Goal: Transaction & Acquisition: Download file/media

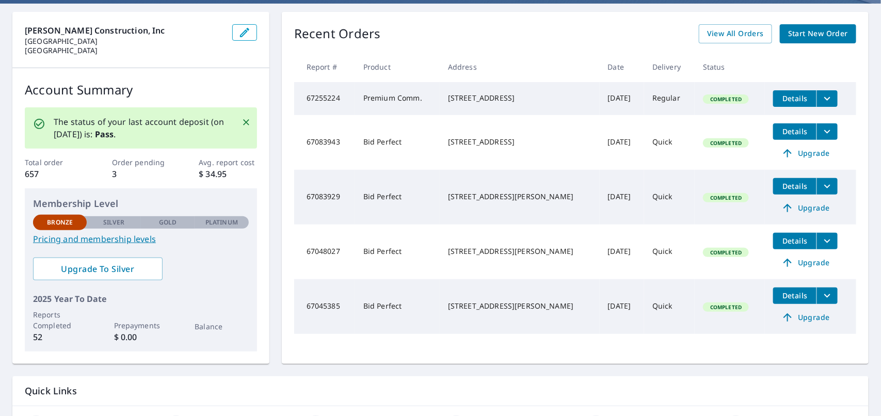
scroll to position [89, 0]
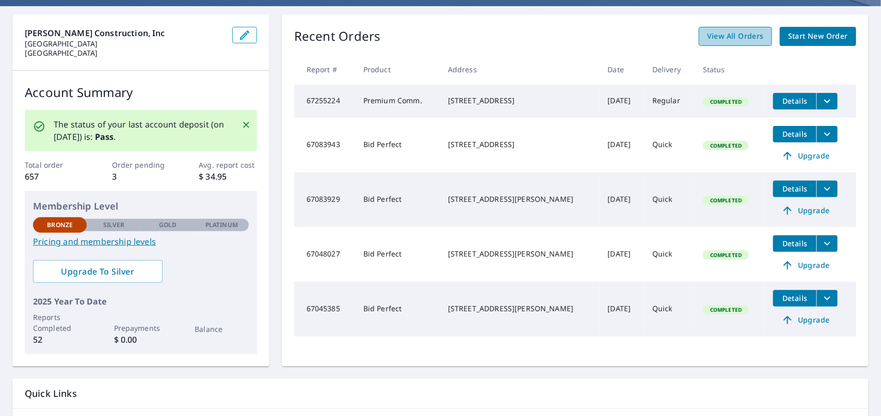
click at [726, 34] on span "View All Orders" at bounding box center [735, 36] width 57 height 13
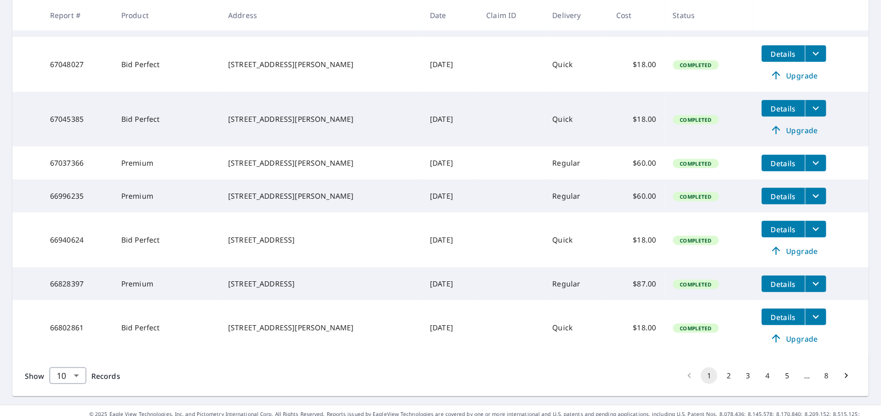
scroll to position [365, 0]
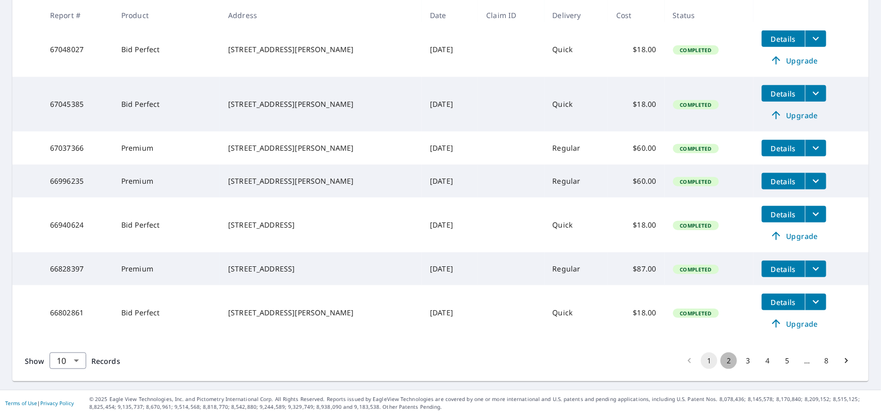
click at [721, 364] on button "2" at bounding box center [729, 361] width 17 height 17
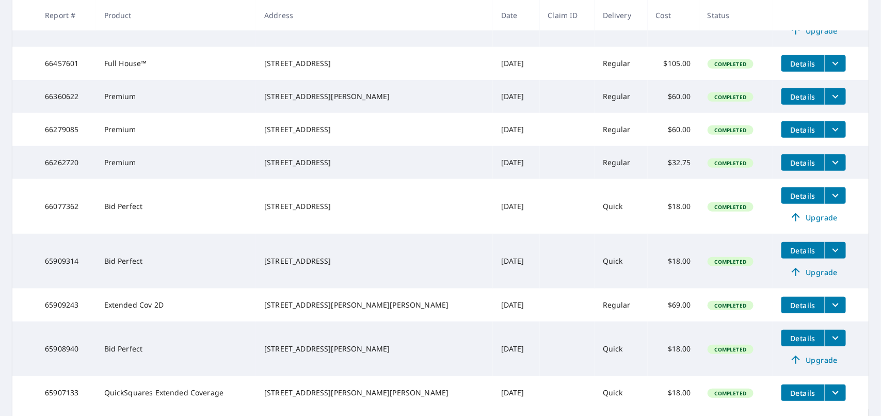
scroll to position [84, 0]
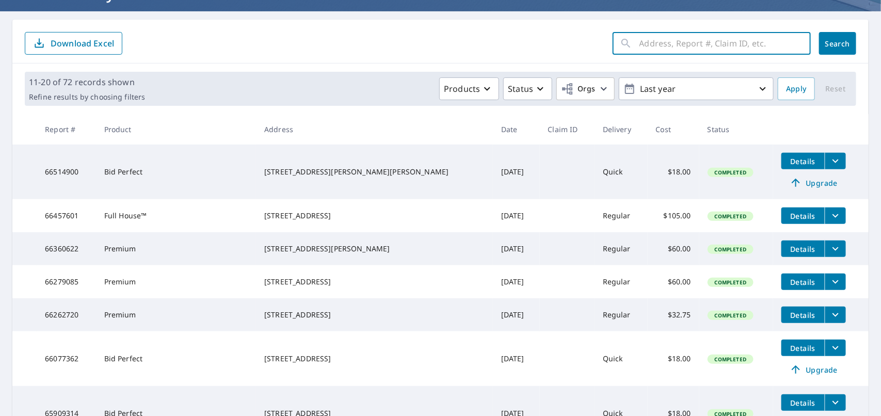
click at [672, 51] on input "text" at bounding box center [725, 43] width 171 height 29
type input "[PERSON_NAME]"
click button "Search" at bounding box center [837, 43] width 37 height 23
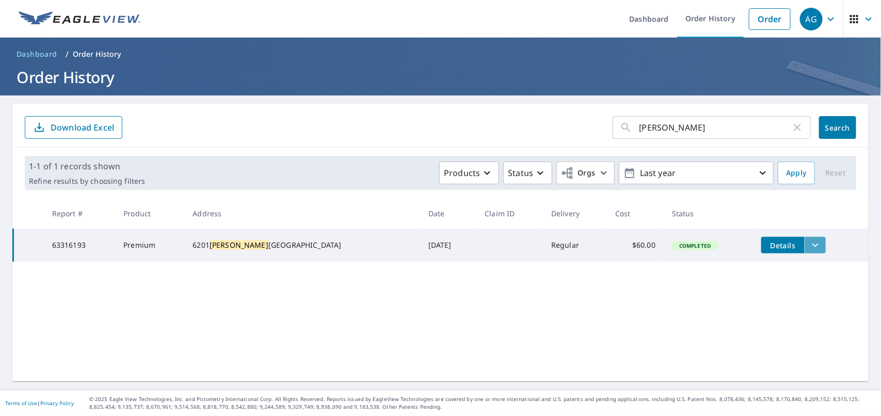
click at [809, 244] on icon "filesDropdownBtn-63316193" at bounding box center [815, 245] width 12 height 12
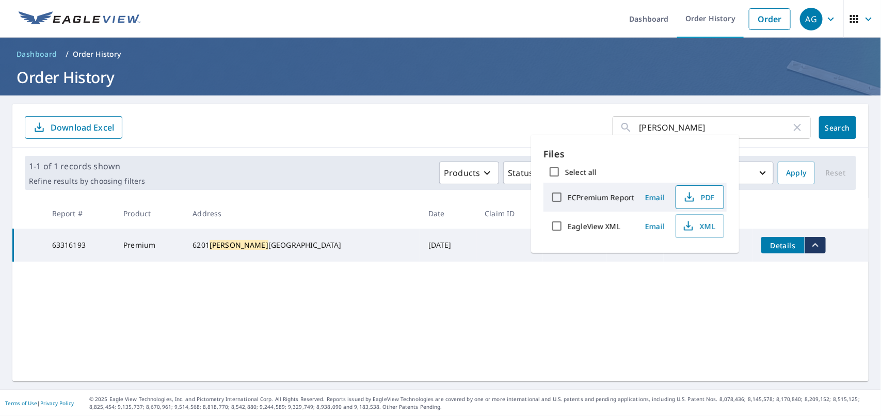
click at [696, 194] on span "PDF" at bounding box center [698, 197] width 33 height 12
